Goal: Register for event/course

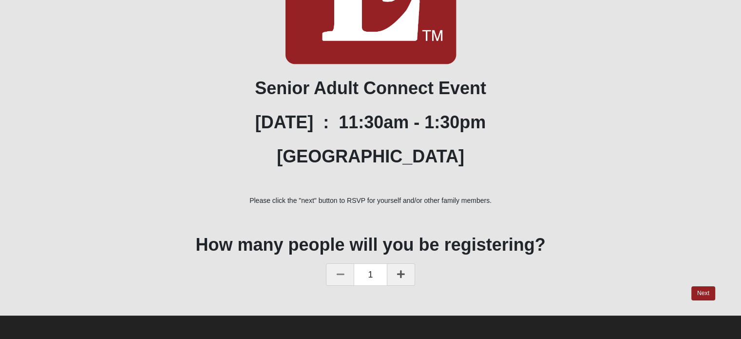
scroll to position [160, 0]
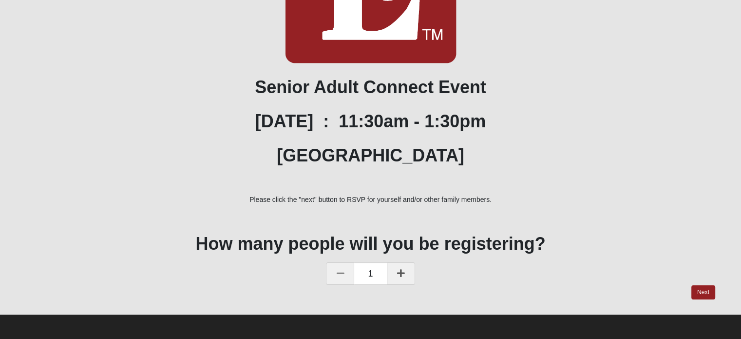
click at [399, 274] on icon at bounding box center [401, 272] width 8 height 9
click at [701, 289] on link "Next" at bounding box center [703, 292] width 24 height 14
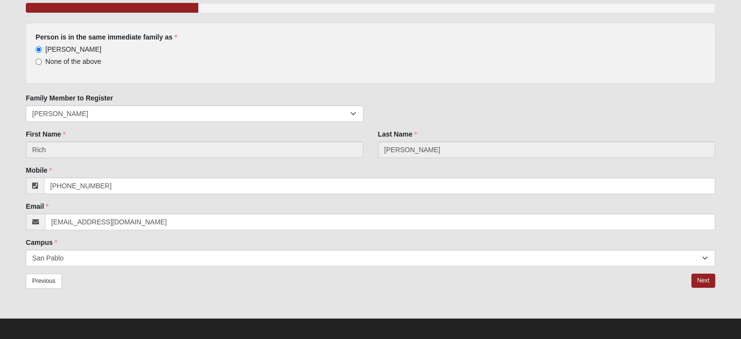
scroll to position [95, 0]
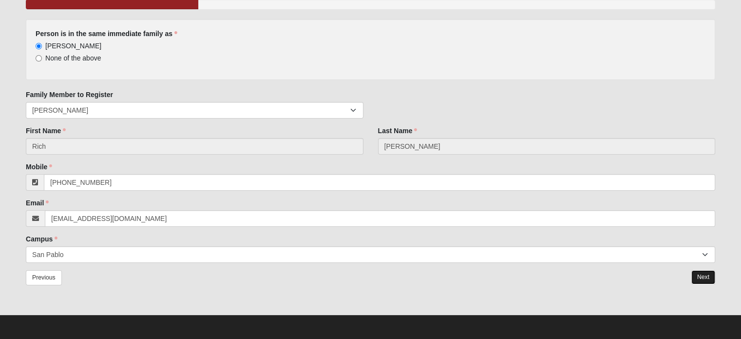
click at [701, 277] on link "Next" at bounding box center [703, 277] width 24 height 14
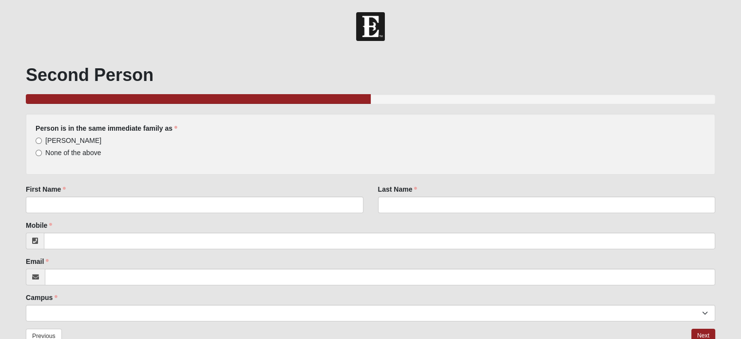
click at [35, 140] on div "Person is in the same immediate family as [PERSON_NAME] None of the above Answe…" at bounding box center [370, 144] width 689 height 61
click at [38, 140] on input "[PERSON_NAME]" at bounding box center [39, 140] width 6 height 6
radio input "true"
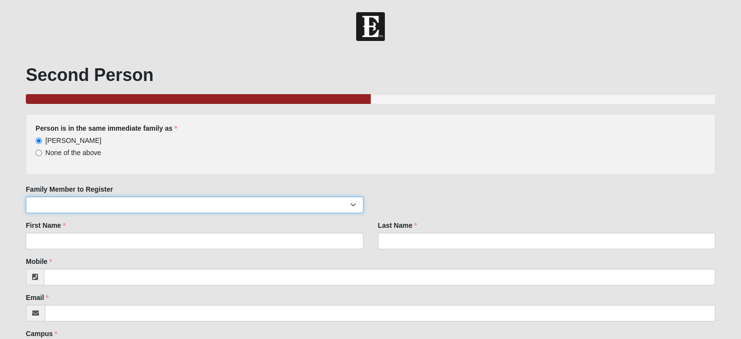
click at [72, 202] on select "[PERSON_NAME] [PERSON_NAME]" at bounding box center [194, 204] width 337 height 17
select select "57907"
click at [26, 196] on select "[PERSON_NAME] [PERSON_NAME]" at bounding box center [194, 204] width 337 height 17
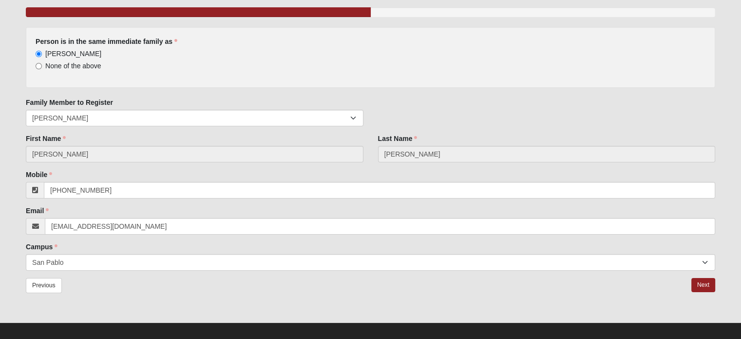
scroll to position [95, 0]
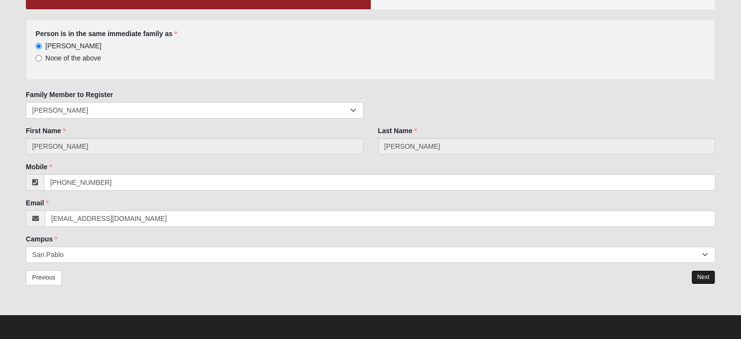
click at [705, 274] on link "Next" at bounding box center [703, 277] width 24 height 14
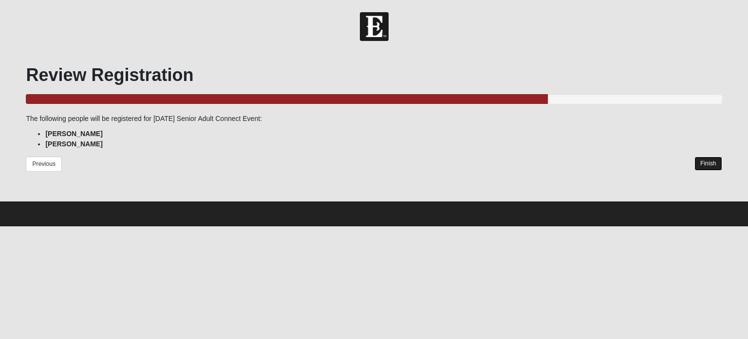
click at [717, 160] on link "Finish" at bounding box center [709, 163] width 28 height 14
